Goal: Transaction & Acquisition: Purchase product/service

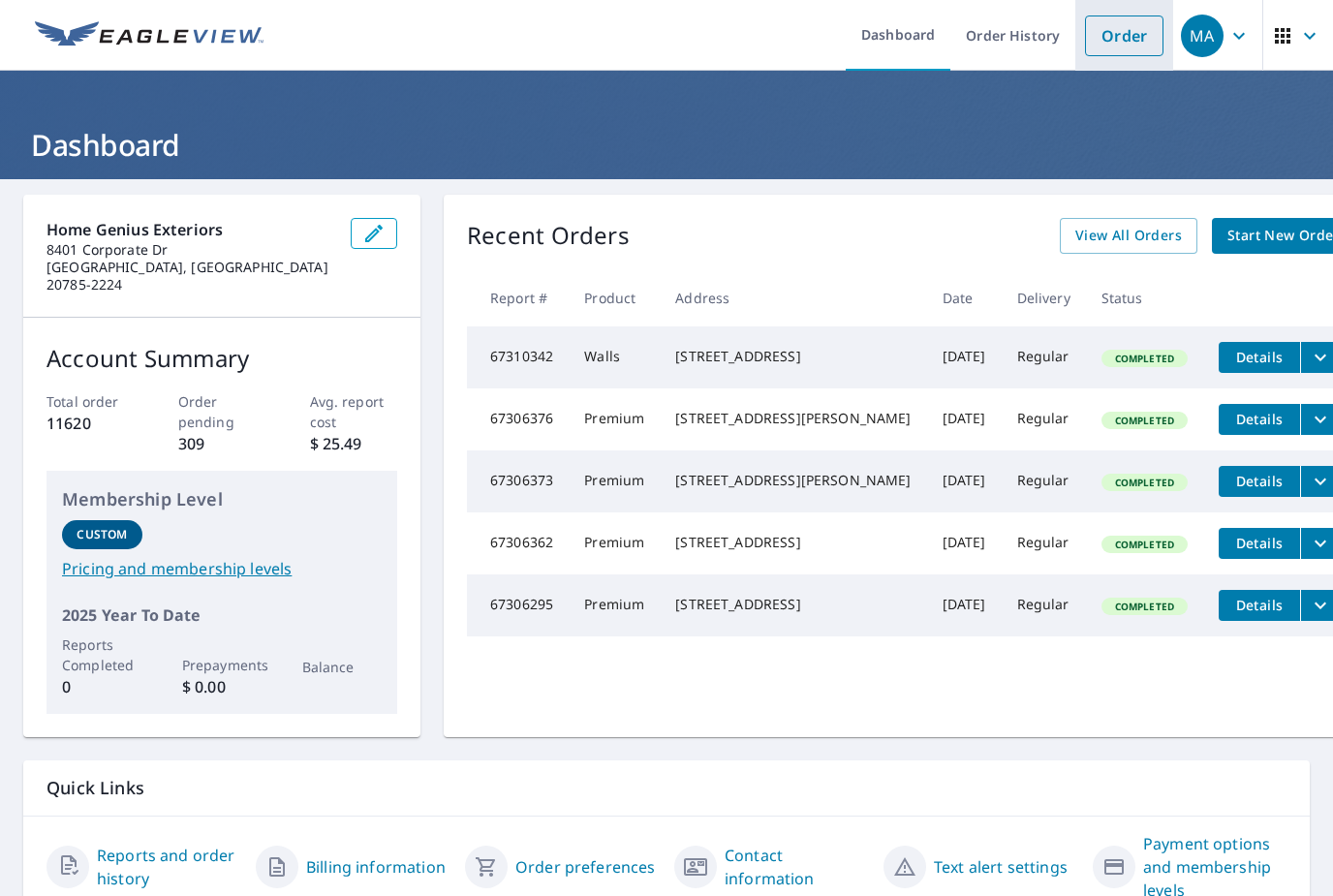
click at [1105, 20] on link "Order" at bounding box center [1124, 36] width 79 height 41
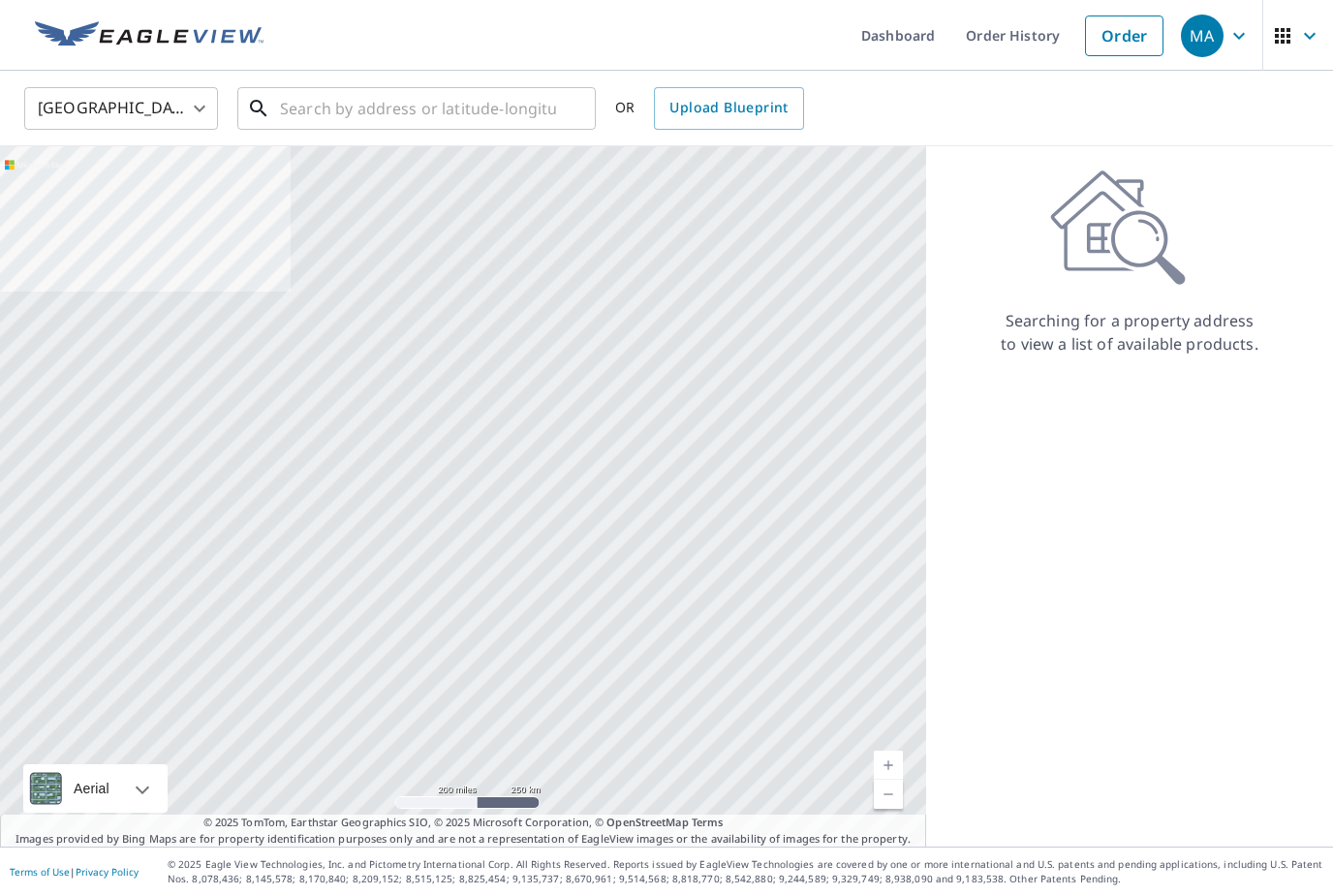
click at [507, 118] on input "text" at bounding box center [418, 109] width 276 height 54
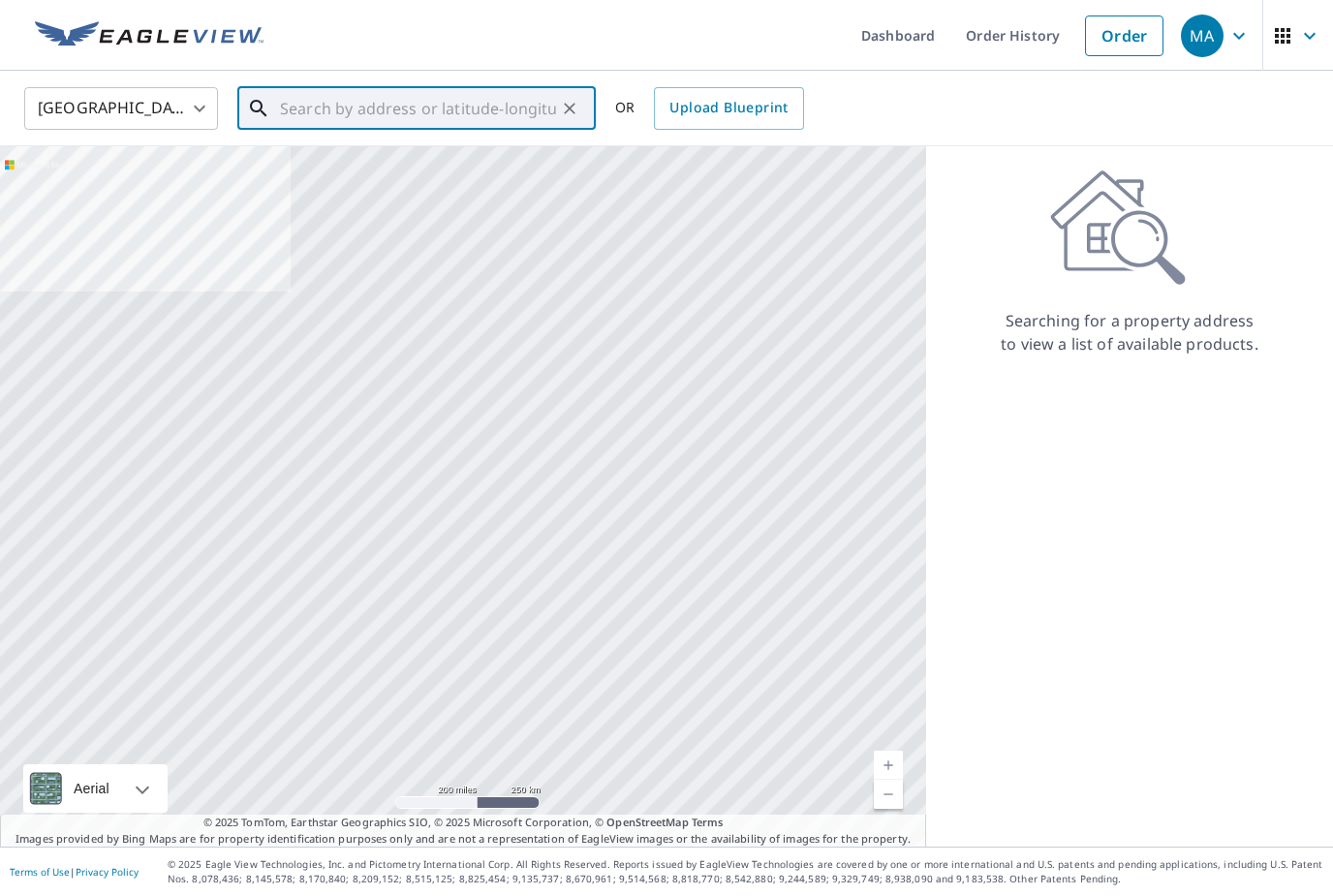
click at [416, 106] on input "text" at bounding box center [418, 109] width 276 height 54
paste input "[STREET_ADDRESS]"
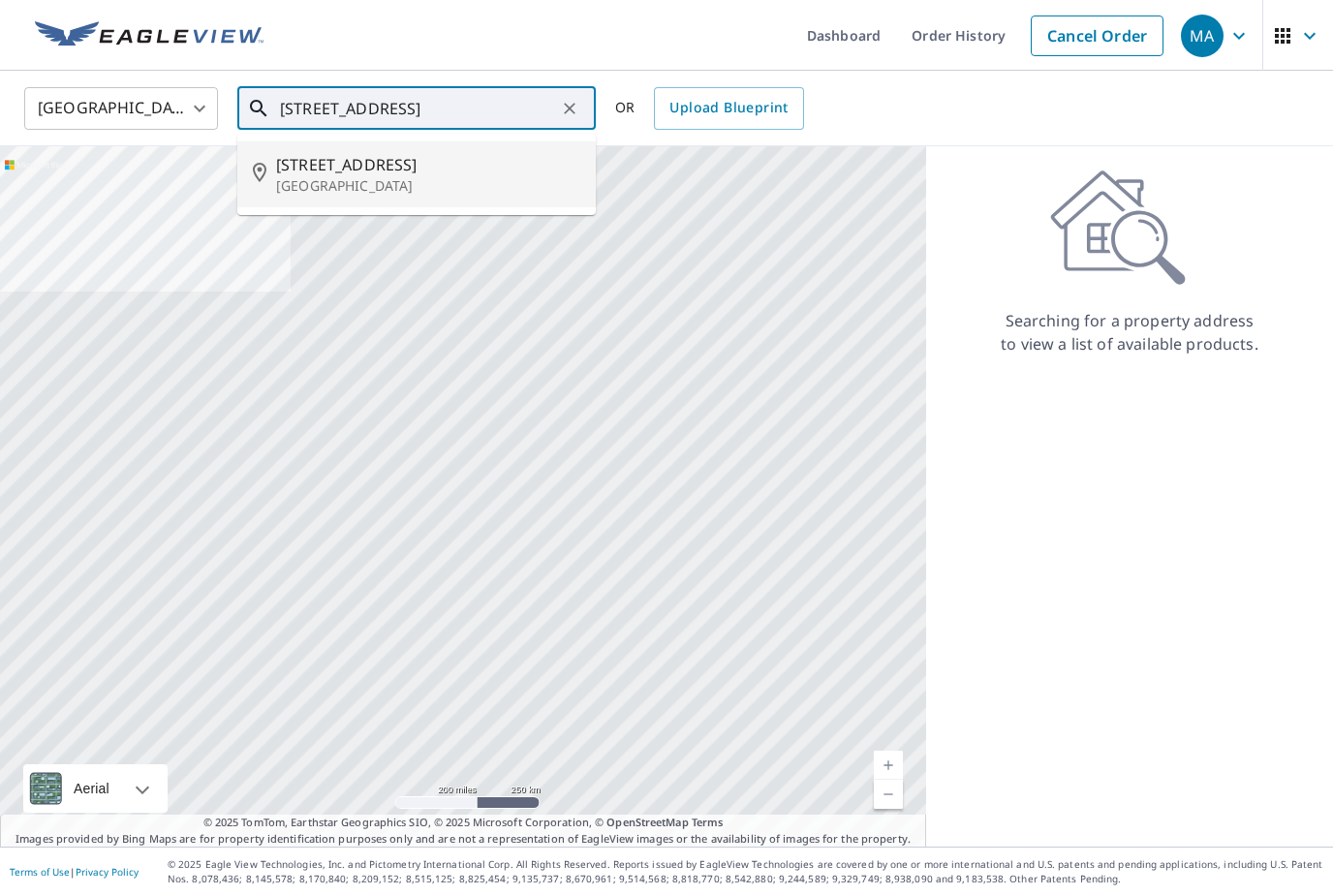
click at [398, 170] on span "[STREET_ADDRESS]" at bounding box center [428, 164] width 305 height 23
type input "[STREET_ADDRESS]"
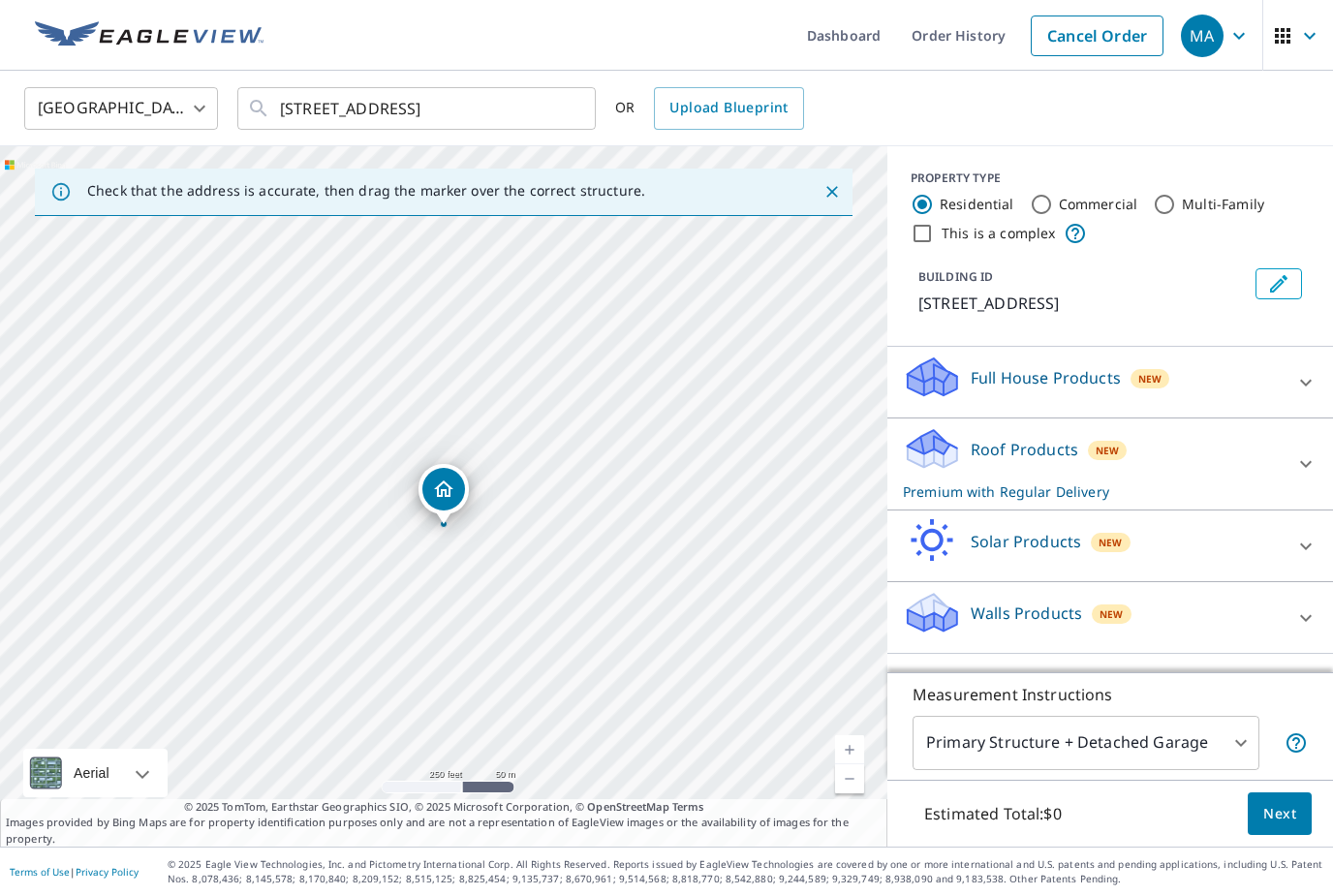
click at [1157, 473] on div "Roof Products New Premium with Regular Delivery" at bounding box center [1093, 464] width 379 height 76
click at [1277, 836] on button "Next" at bounding box center [1279, 813] width 64 height 44
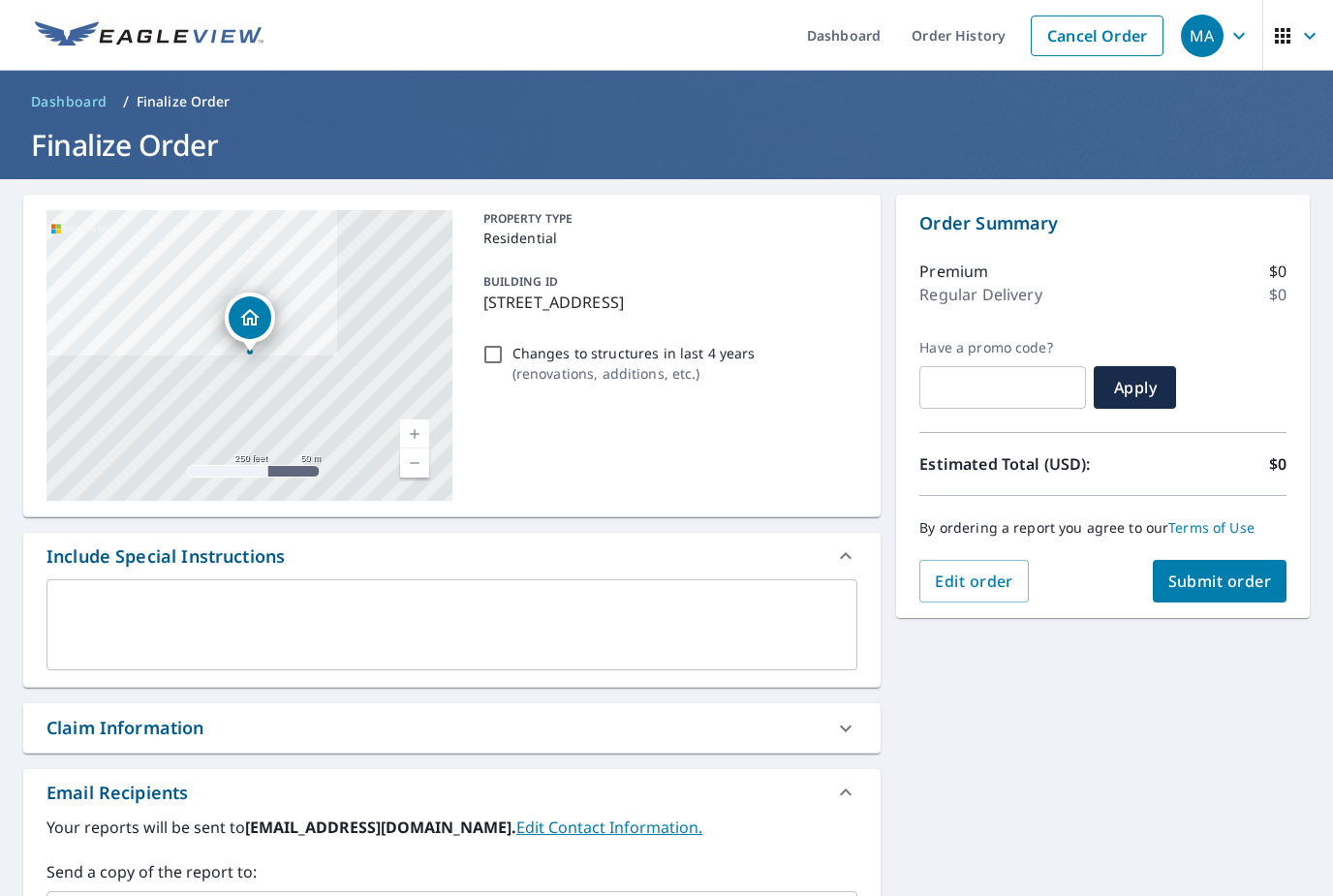
click at [1221, 592] on button "Submit order" at bounding box center [1220, 581] width 134 height 43
checkbox input "true"
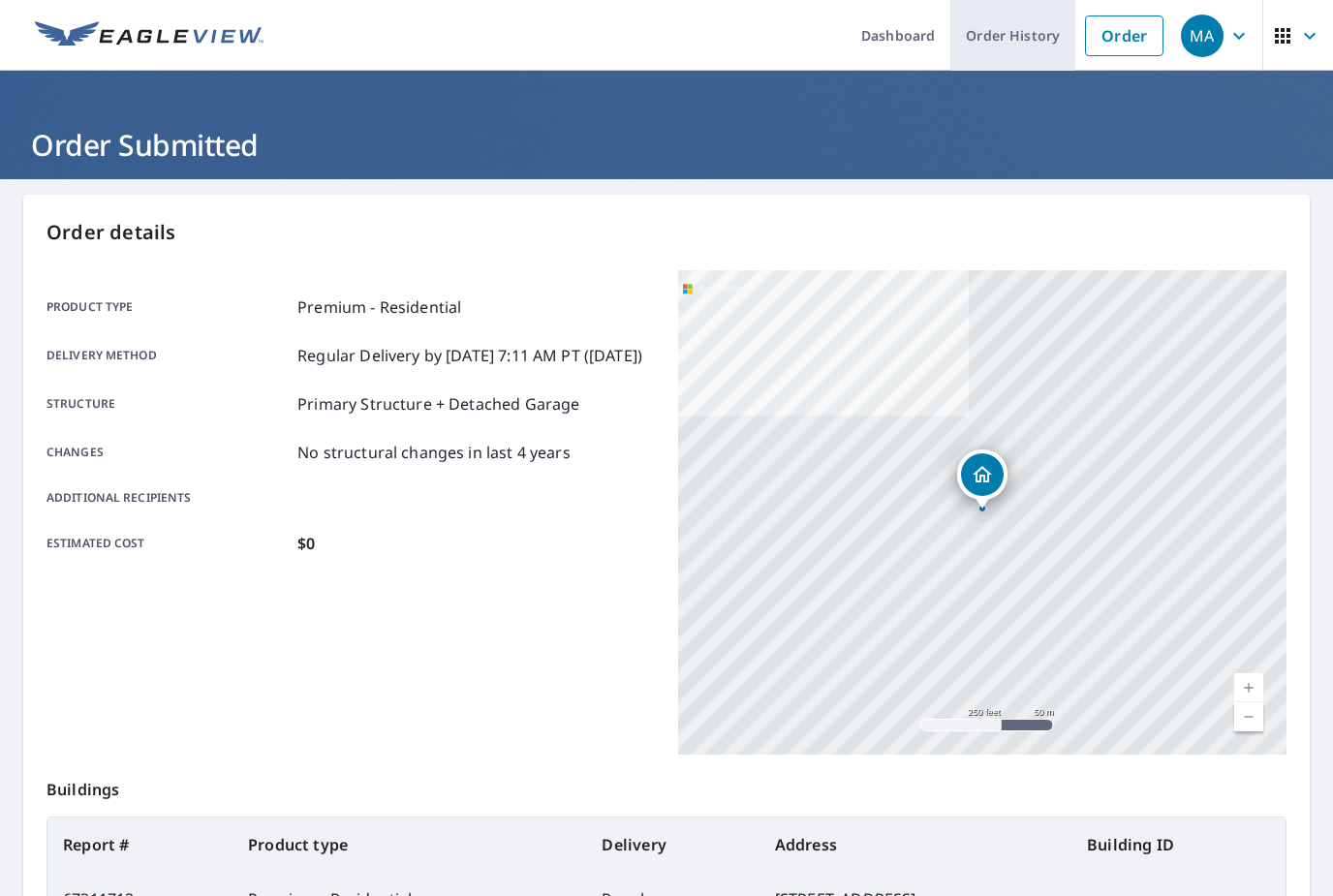
click at [1043, 40] on link "Order History" at bounding box center [1013, 35] width 125 height 71
